Goal: Task Accomplishment & Management: Manage account settings

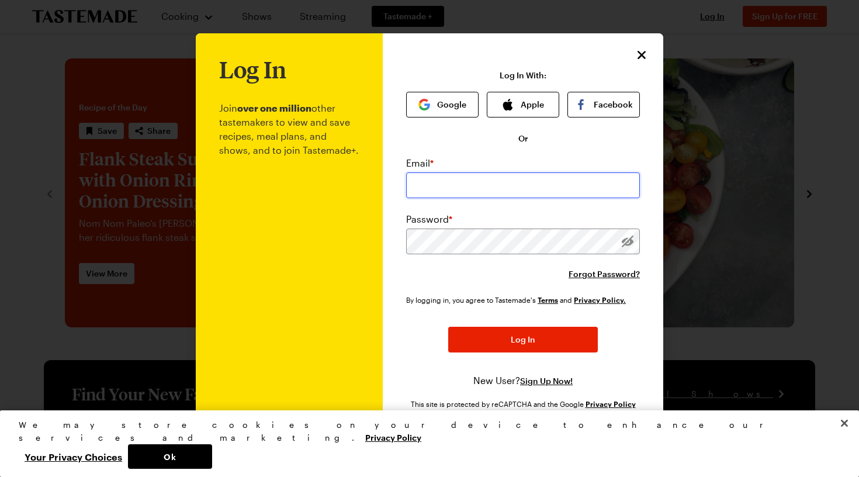
click at [440, 186] on input "email" at bounding box center [523, 185] width 234 height 26
type input "michaelsanchez010@gmail.com"
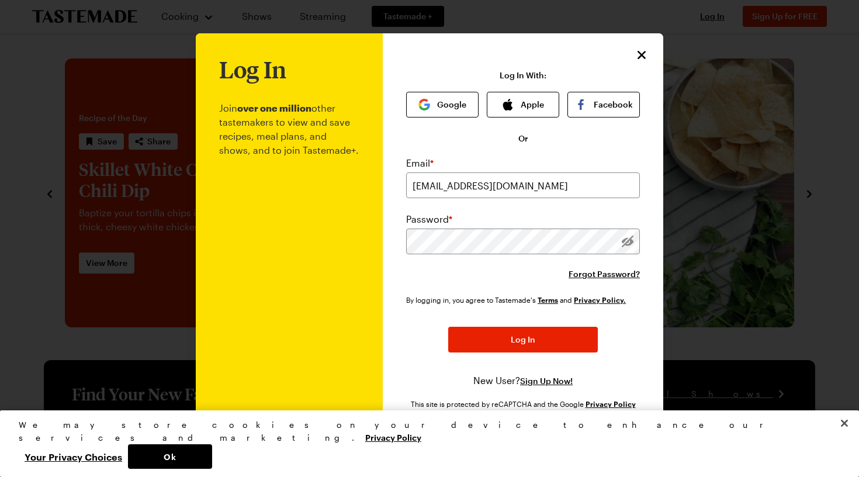
click at [645, 55] on icon "Close" at bounding box center [642, 55] width 14 height 14
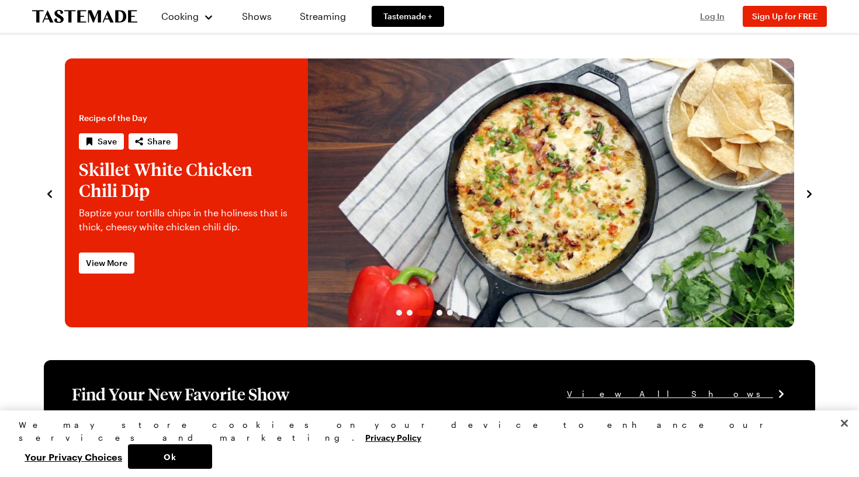
click at [715, 16] on span "Log In" at bounding box center [712, 16] width 25 height 10
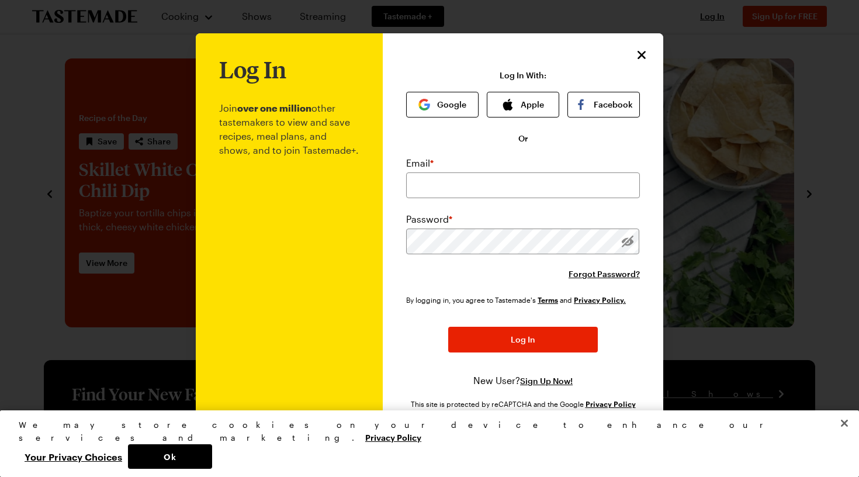
click at [845, 436] on button "Close" at bounding box center [845, 423] width 26 height 26
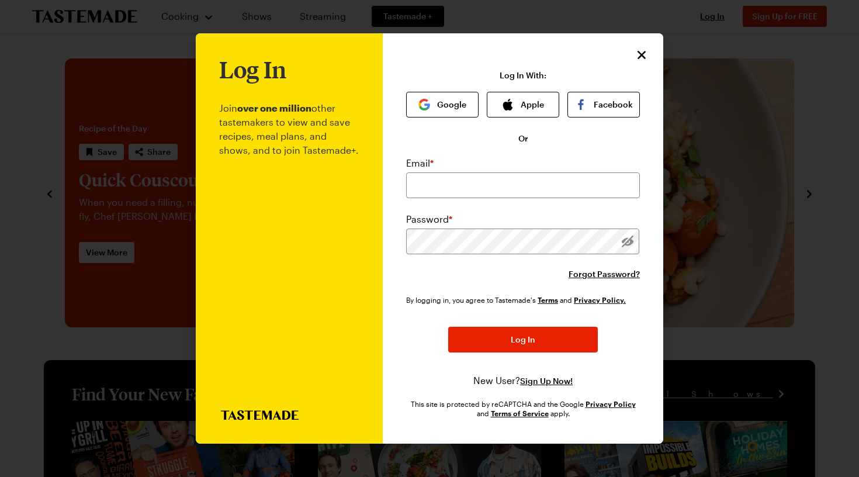
click at [444, 288] on div "Email * Password * Forgot Password? By logging in, you agree to Tastemade's Ter…" at bounding box center [523, 271] width 234 height 231
click at [554, 175] on input "email" at bounding box center [523, 185] width 234 height 26
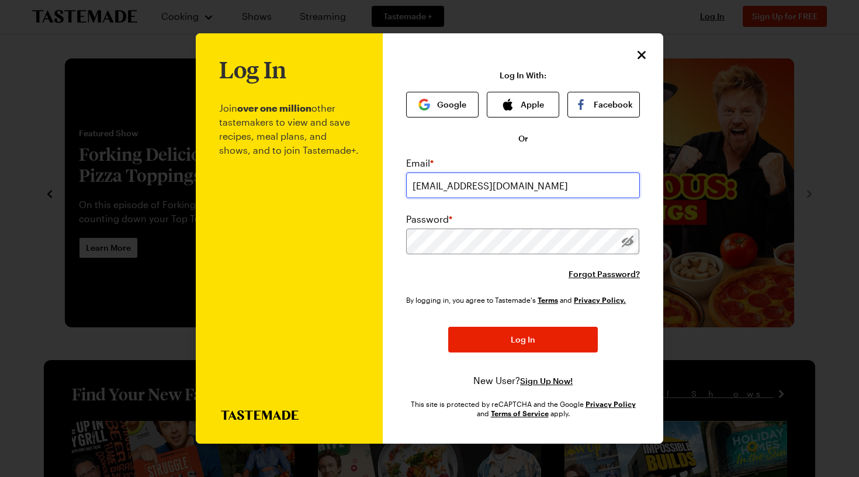
type input "michaelsanchez020@gmail.com"
click at [607, 271] on span "Forgot Password?" at bounding box center [604, 274] width 71 height 12
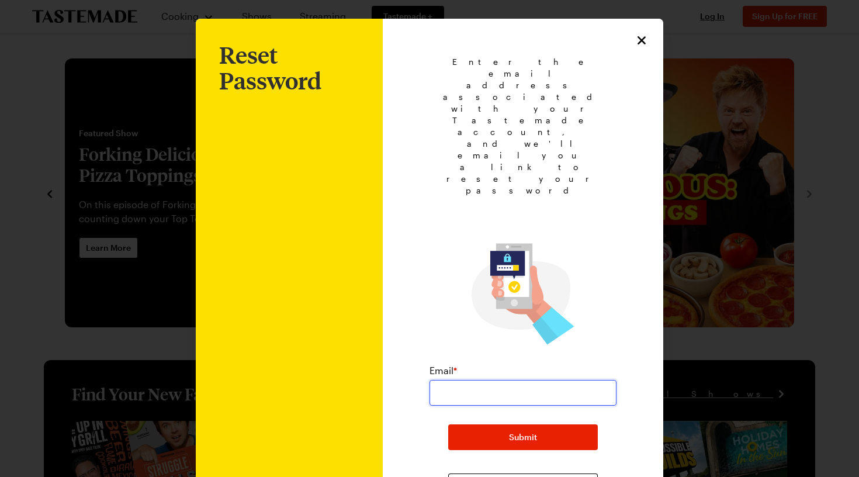
click at [504, 380] on input "email" at bounding box center [523, 393] width 187 height 26
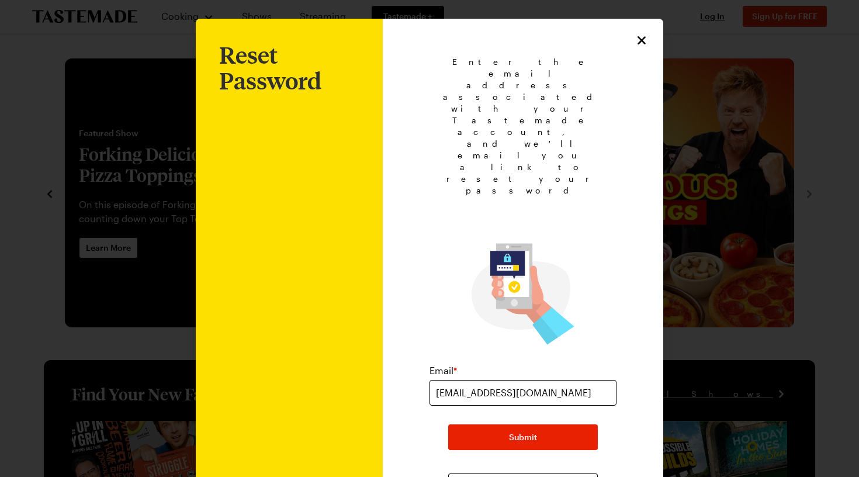
click at [516, 380] on input "michaelsanchez010@gmail.com" at bounding box center [523, 393] width 187 height 26
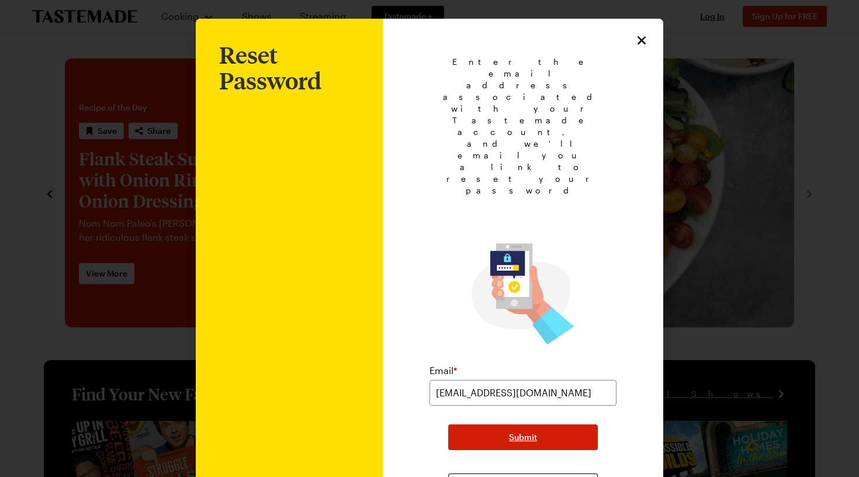
type input "michaelsanchez020@gmail.com"
click at [521, 431] on span "Submit" at bounding box center [523, 437] width 28 height 12
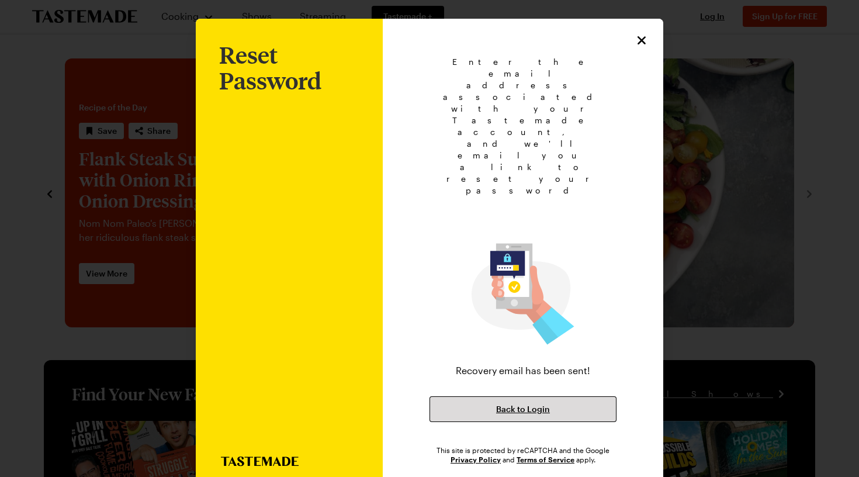
click at [518, 403] on span "Back to Login" at bounding box center [523, 409] width 54 height 12
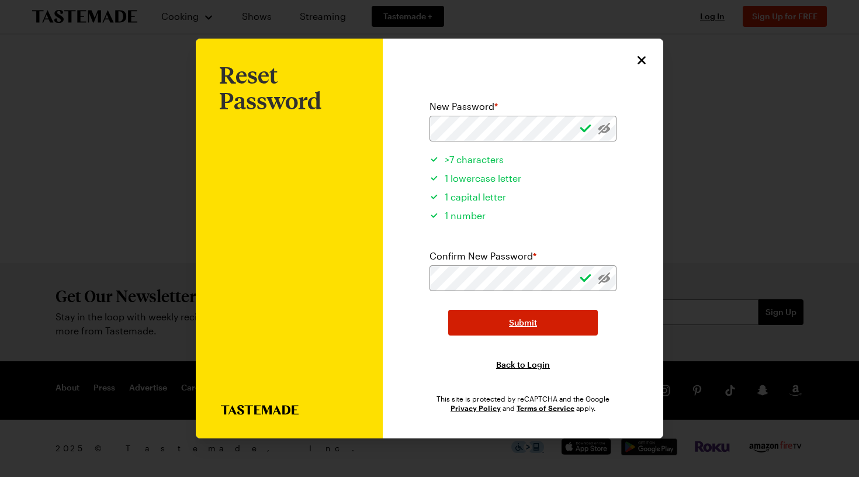
click at [518, 324] on span "Submit" at bounding box center [523, 323] width 28 height 12
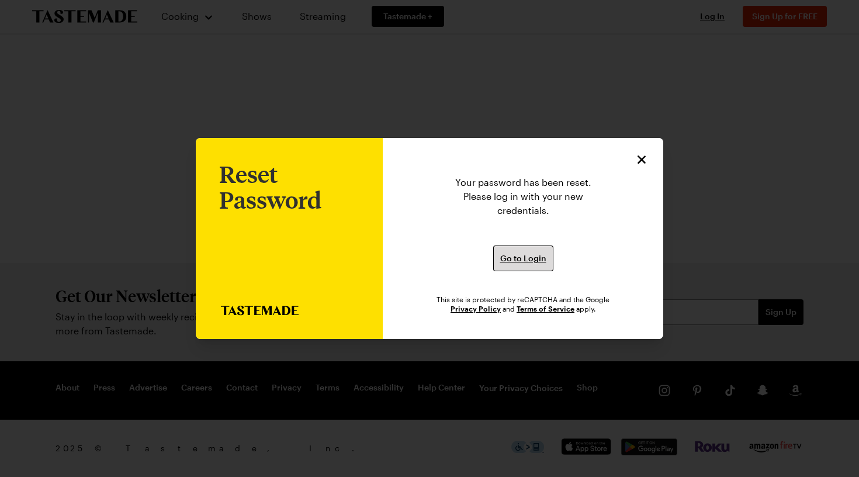
click at [527, 262] on span "Go to Login" at bounding box center [523, 259] width 46 height 12
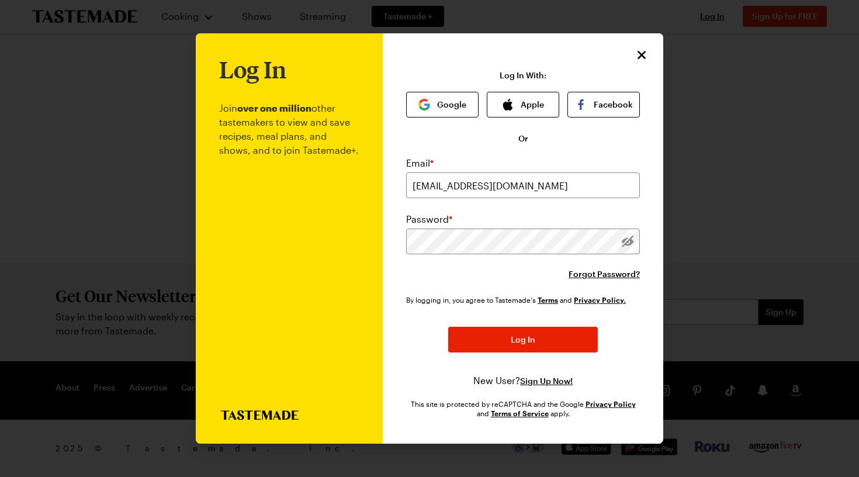
click at [530, 340] on span "Log In" at bounding box center [523, 340] width 25 height 12
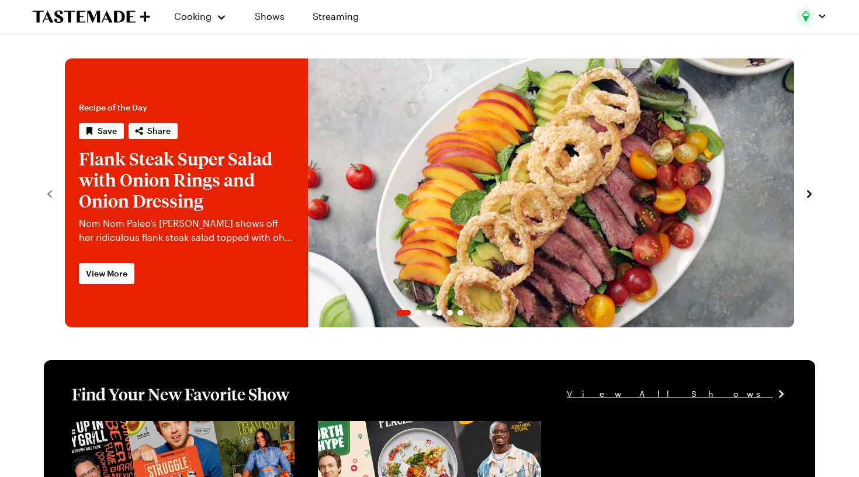
click at [812, 16] on img "button" at bounding box center [806, 16] width 19 height 19
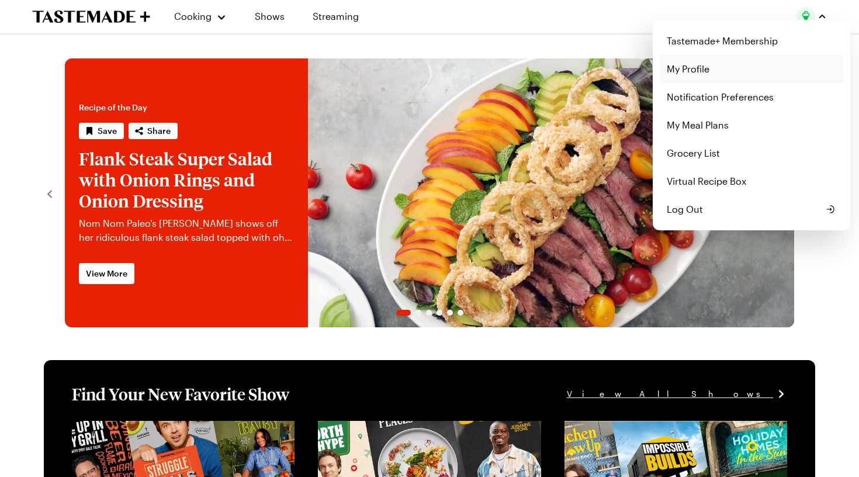
click at [696, 66] on link "My Profile" at bounding box center [752, 69] width 184 height 28
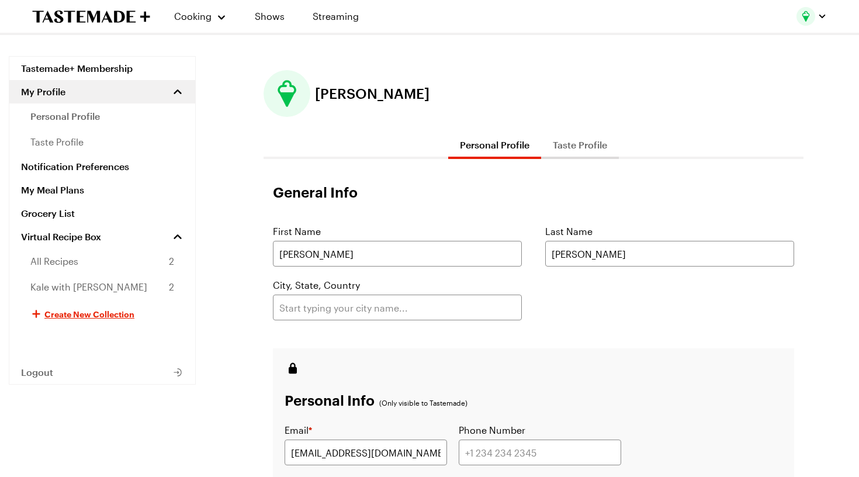
click at [804, 18] on img "button" at bounding box center [806, 16] width 19 height 19
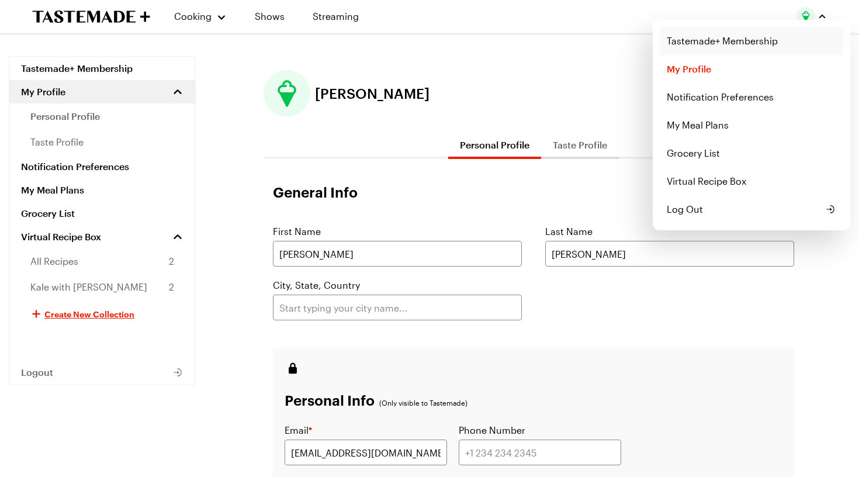
click at [751, 42] on link "Tastemade+ Membership" at bounding box center [752, 41] width 184 height 28
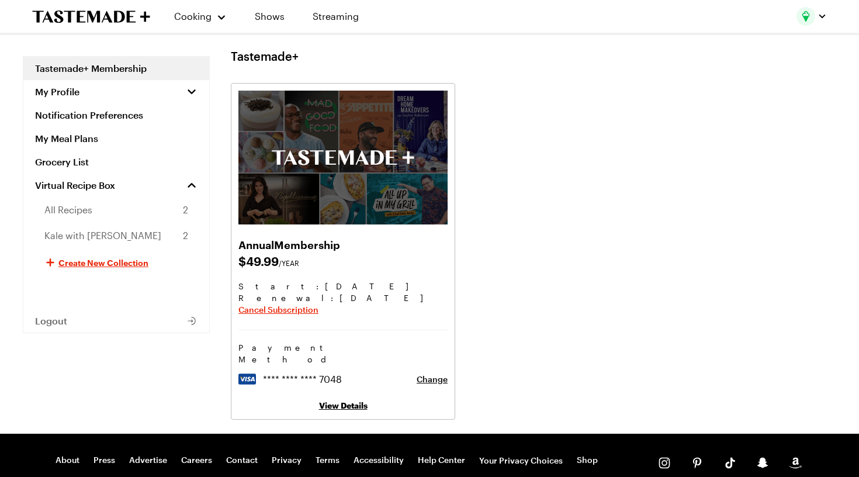
scroll to position [17, 0]
